Goal: Task Accomplishment & Management: Manage account settings

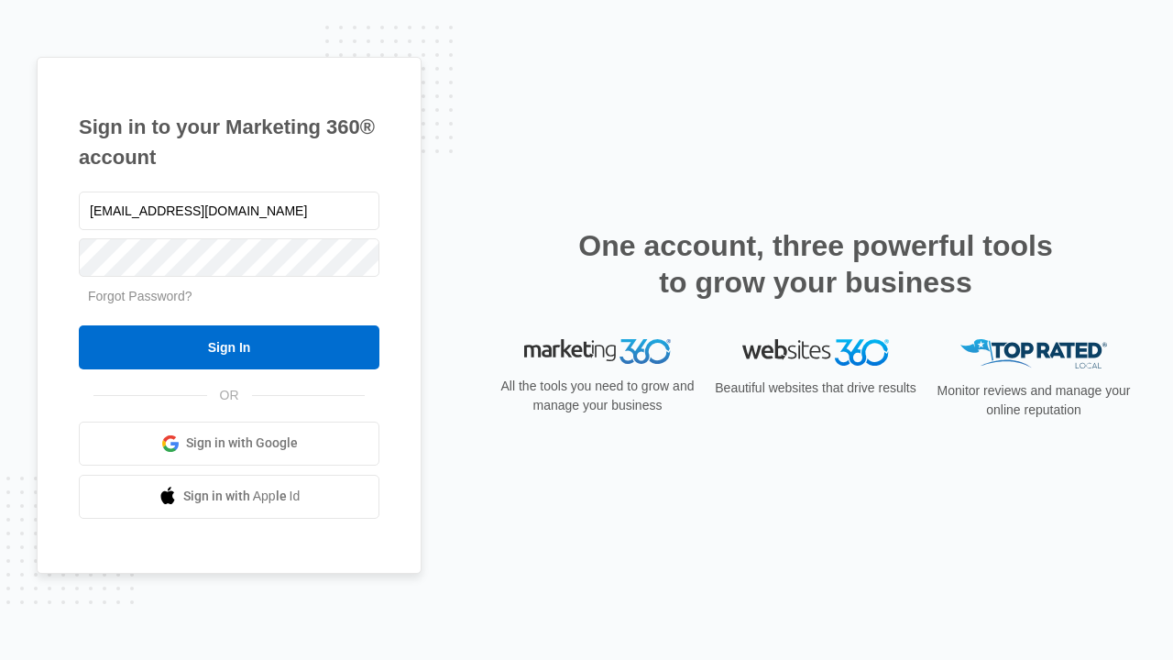
type input "[EMAIL_ADDRESS][DOMAIN_NAME]"
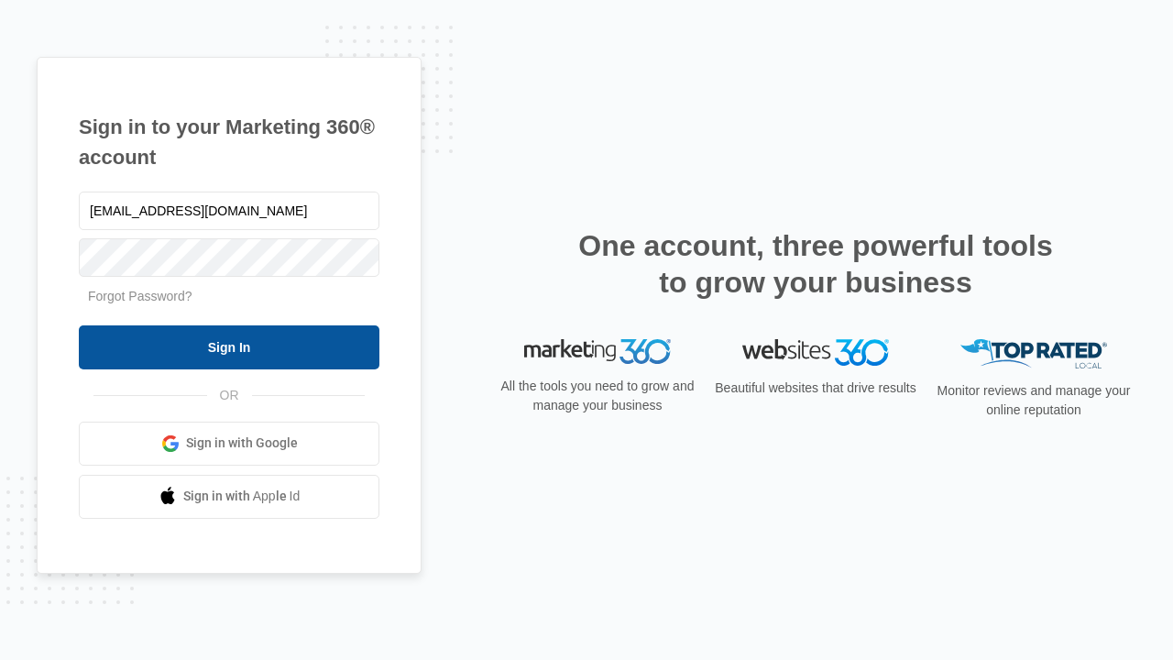
click at [229, 346] on input "Sign In" at bounding box center [229, 347] width 300 height 44
